Goal: Task Accomplishment & Management: Use online tool/utility

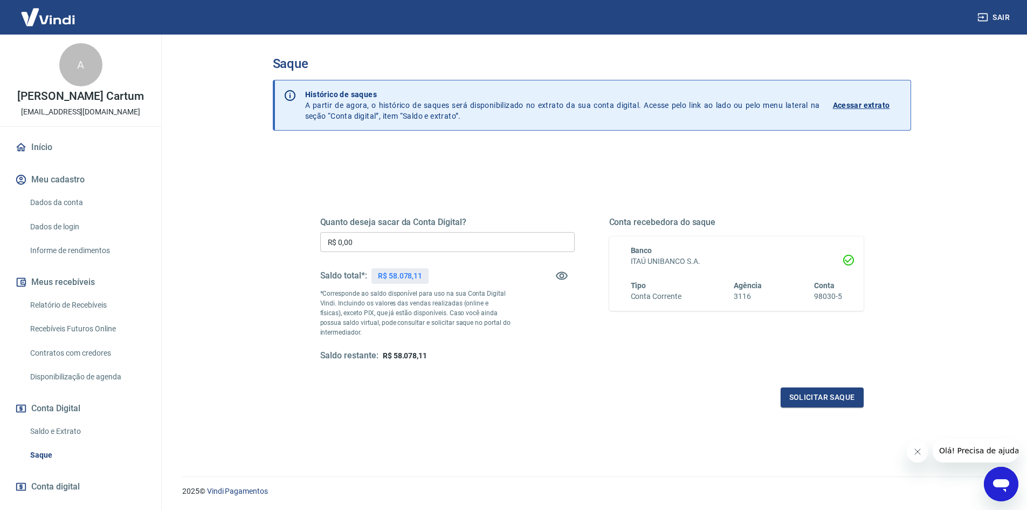
click at [394, 236] on input "R$ 0,00" at bounding box center [447, 242] width 255 height 20
type input "R$ 58.000,00"
click at [821, 388] on button "Solicitar saque" at bounding box center [822, 397] width 83 height 20
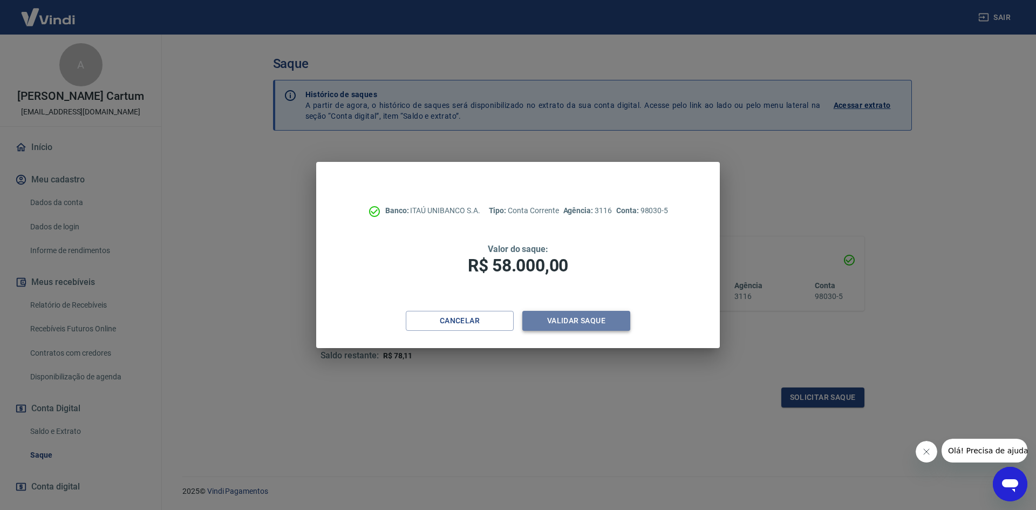
click at [611, 316] on button "Validar saque" at bounding box center [576, 321] width 108 height 20
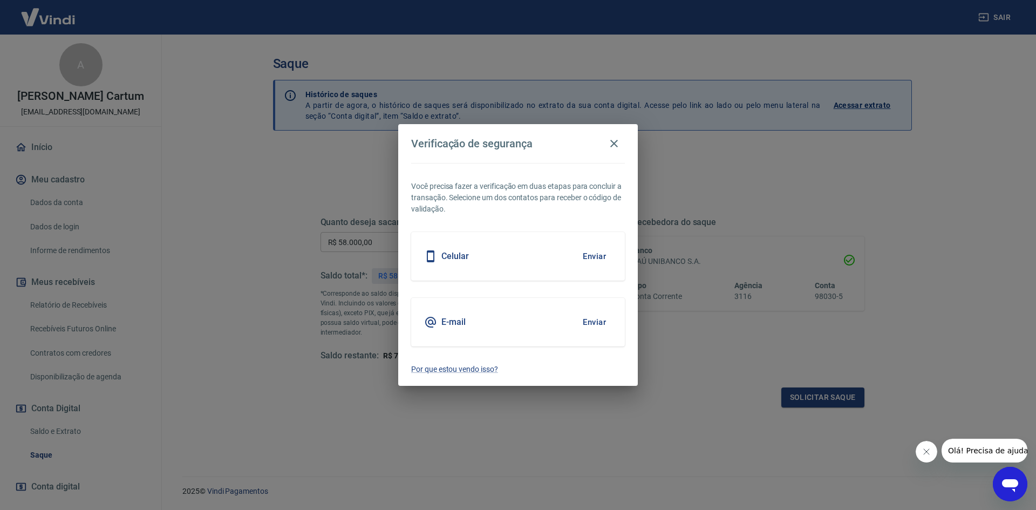
click at [588, 259] on button "Enviar" at bounding box center [594, 256] width 35 height 23
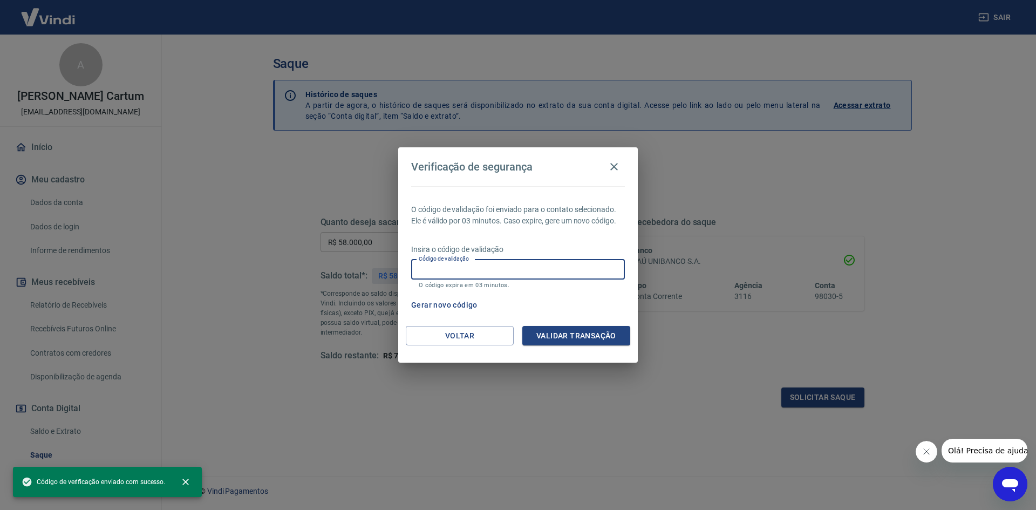
click at [476, 279] on input "Código de validação" at bounding box center [518, 269] width 214 height 20
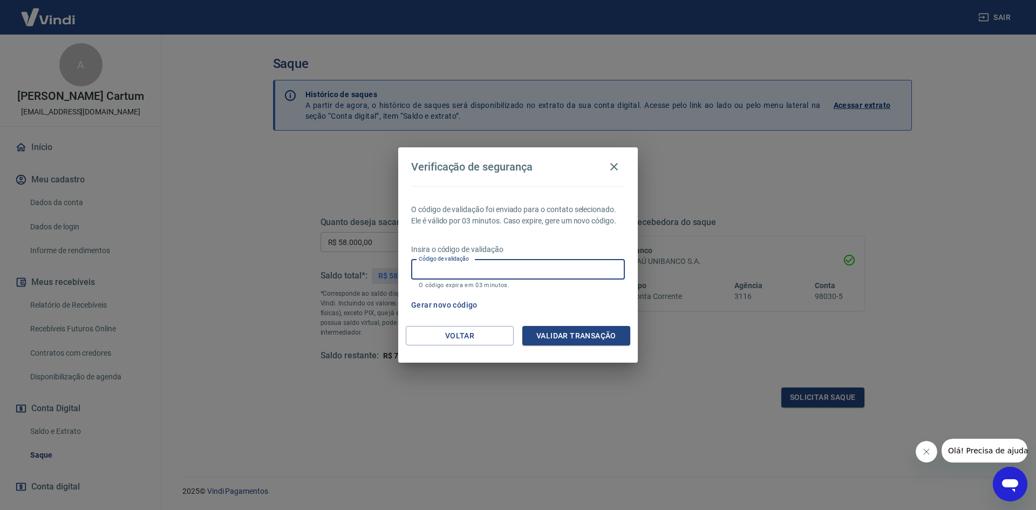
click at [470, 276] on input "Código de validação" at bounding box center [518, 269] width 214 height 20
click at [537, 217] on p "O código de validação foi enviado para o contato selecionado. Ele é válido por …" at bounding box center [518, 215] width 214 height 23
click at [478, 265] on input "Código de validação" at bounding box center [518, 269] width 214 height 20
type input "751525"
click at [551, 327] on button "Validar transação" at bounding box center [576, 336] width 108 height 20
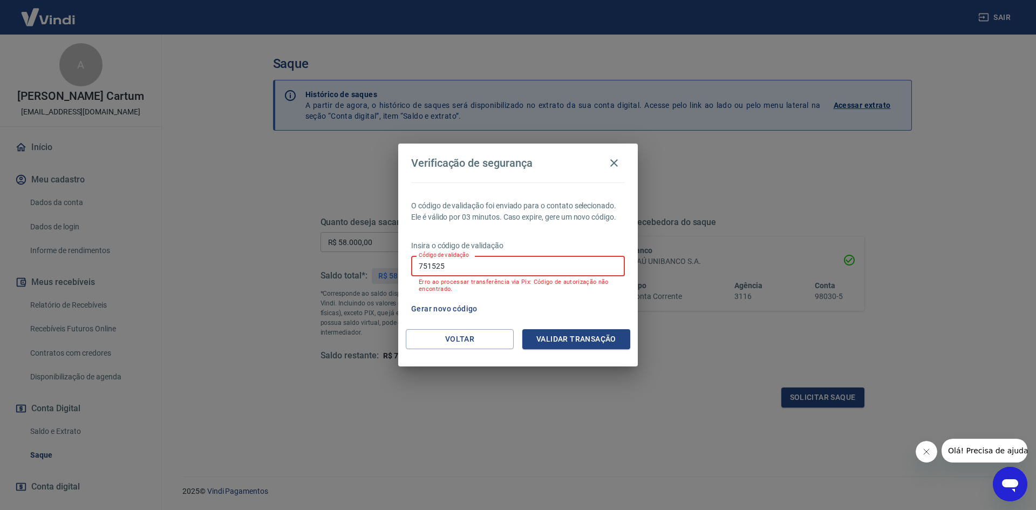
drag, startPoint x: 488, startPoint y: 270, endPoint x: 413, endPoint y: 269, distance: 75.5
click at [413, 269] on input "751525" at bounding box center [518, 266] width 214 height 20
click at [454, 312] on button "Gerar novo código" at bounding box center [444, 309] width 75 height 20
click at [477, 338] on button "Voltar" at bounding box center [460, 339] width 108 height 20
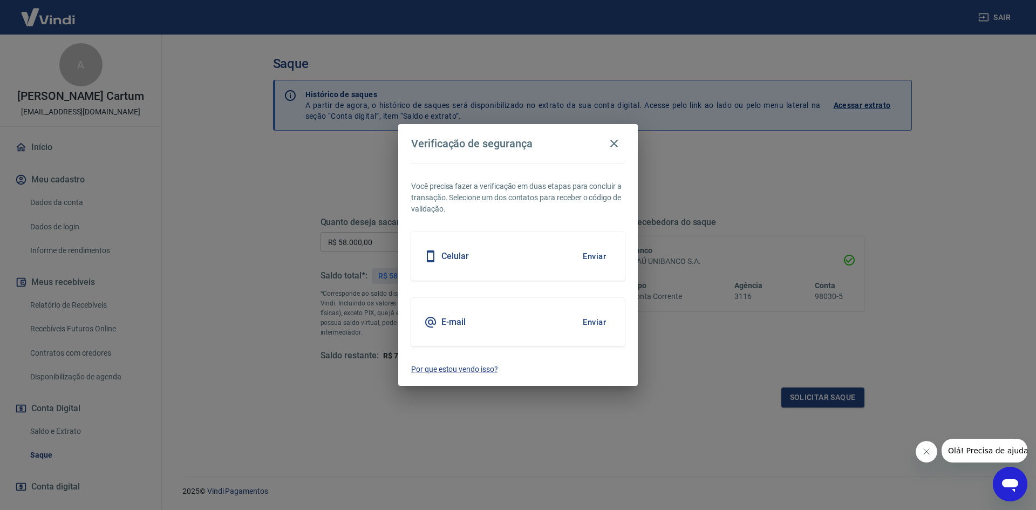
click at [589, 327] on button "Enviar" at bounding box center [594, 322] width 35 height 23
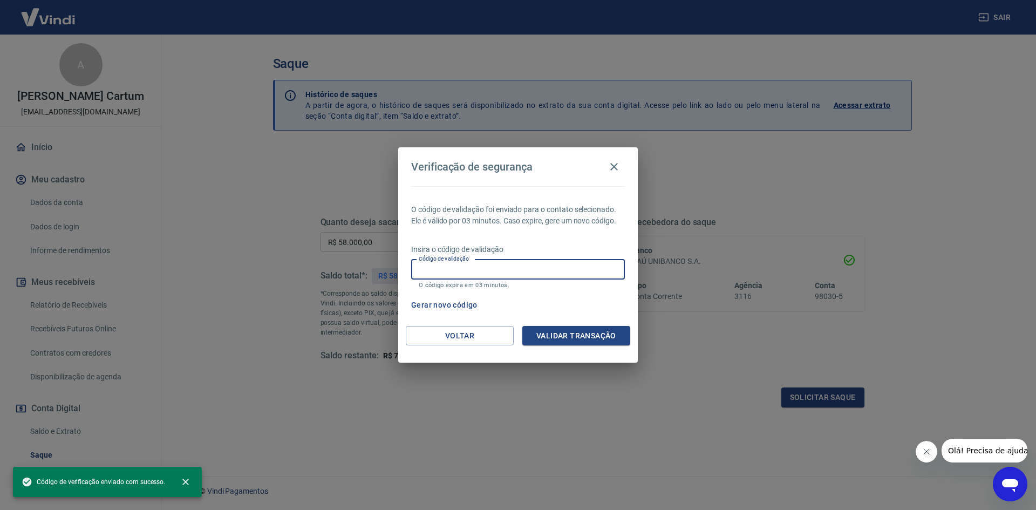
click at [477, 275] on input "Código de validação" at bounding box center [518, 269] width 214 height 20
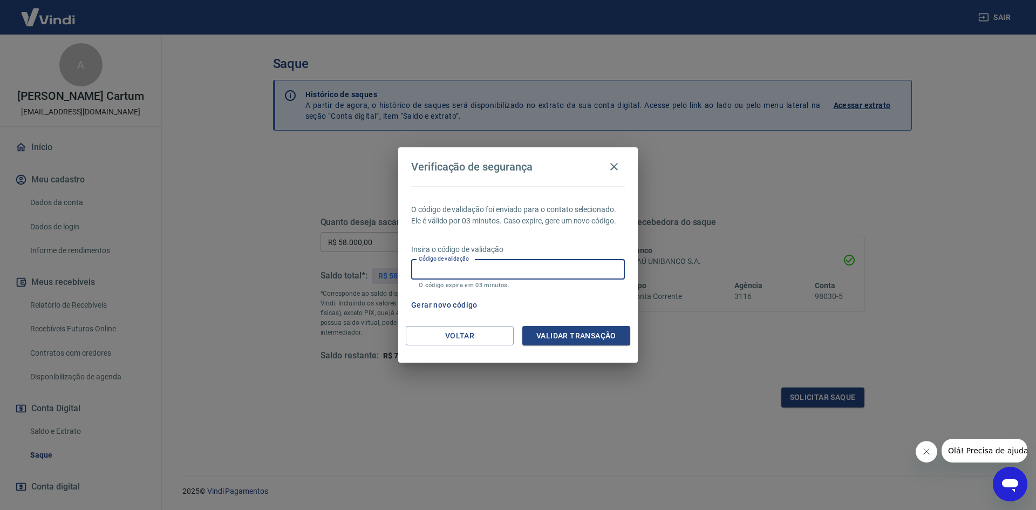
click at [491, 266] on input "Código de validação" at bounding box center [518, 269] width 214 height 20
type input "254593"
click at [546, 324] on div "O código de validação foi enviado para o contato selecionado. Ele é válido por …" at bounding box center [517, 256] width 239 height 140
click at [553, 333] on button "Validar transação" at bounding box center [576, 336] width 108 height 20
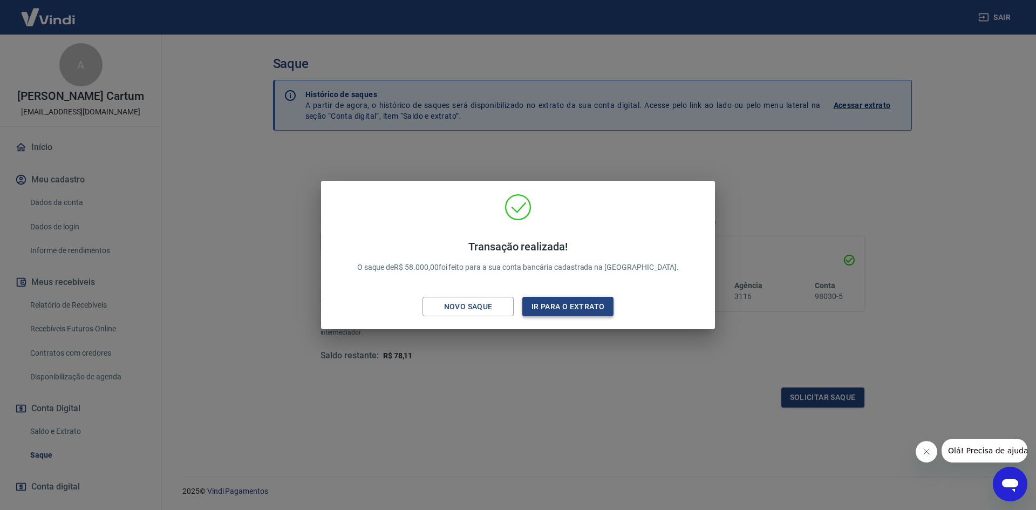
click at [552, 300] on button "Ir para o extrato" at bounding box center [567, 307] width 91 height 20
